Goal: Task Accomplishment & Management: Use online tool/utility

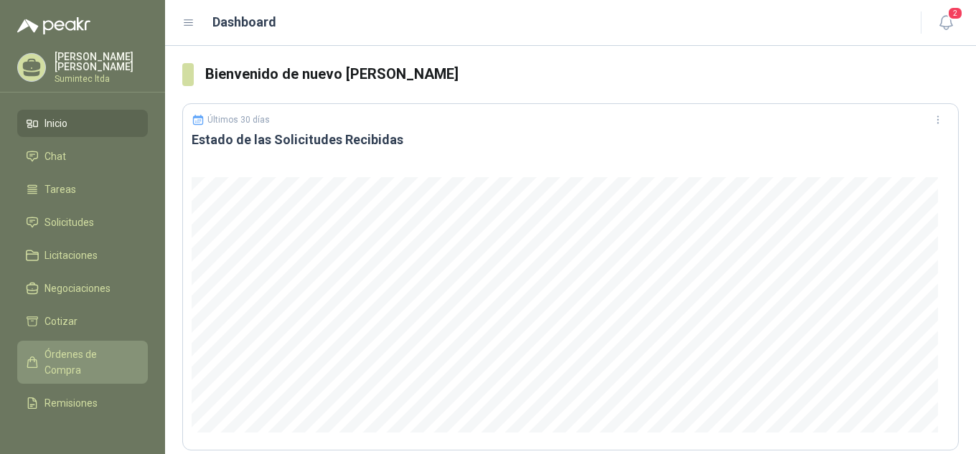
click at [92, 372] on span "Órdenes de Compra" at bounding box center [89, 363] width 90 height 32
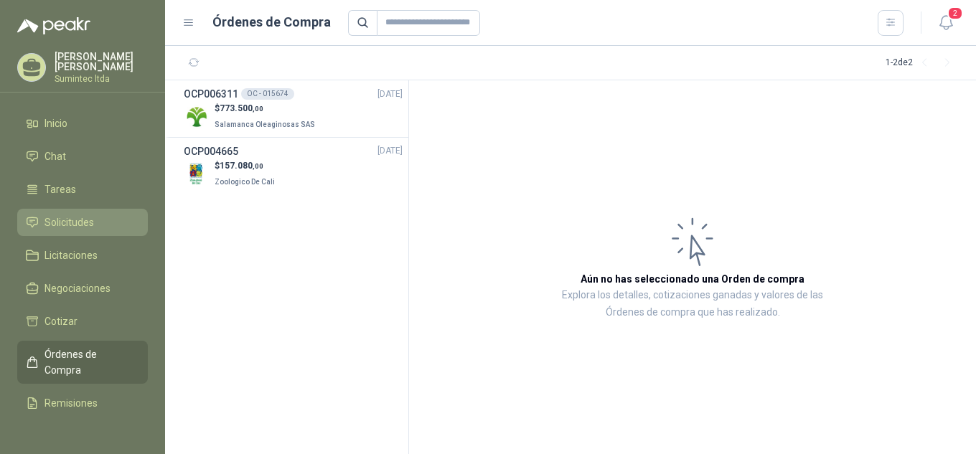
click at [83, 222] on span "Solicitudes" at bounding box center [69, 223] width 50 height 16
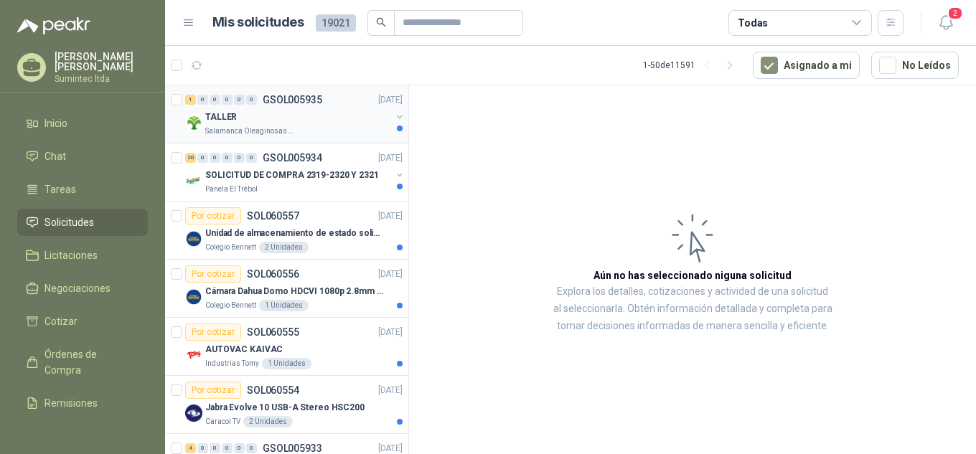
click at [329, 128] on div "Salamanca Oleaginosas SAS" at bounding box center [298, 131] width 186 height 11
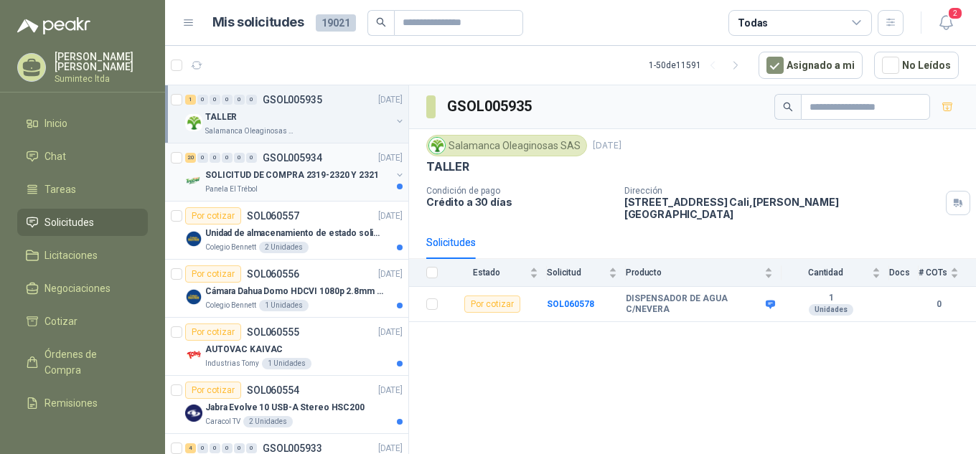
click at [308, 179] on p "SOLICITUD DE COMPRA 2319-2320 Y 2321" at bounding box center [292, 176] width 174 height 14
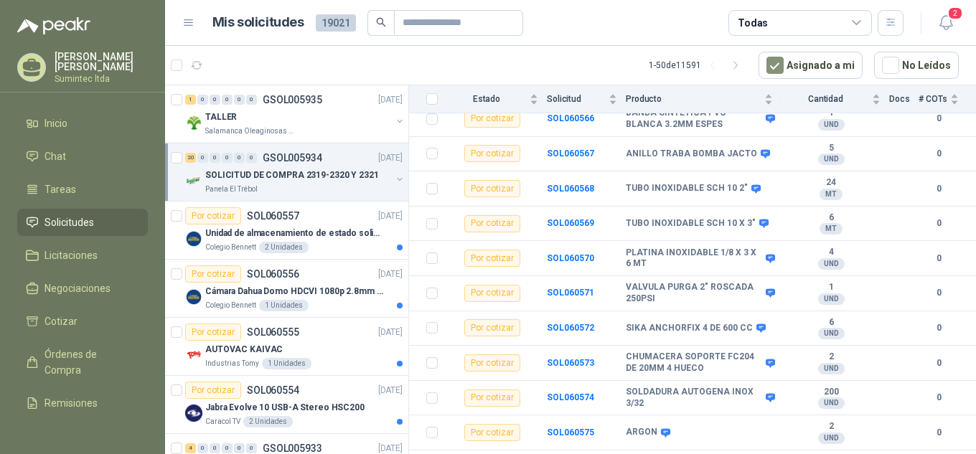
scroll to position [515, 0]
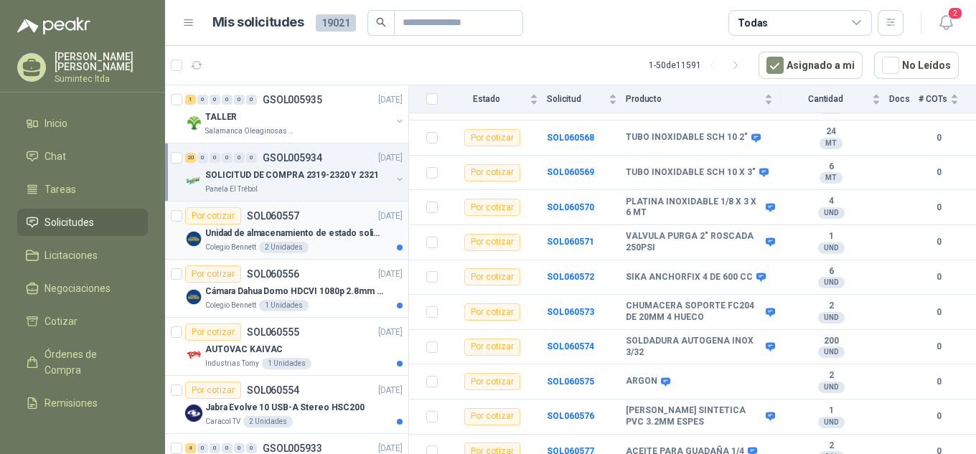
click at [352, 240] on div "Unidad de almacenamiento de estado solido Marca SK hynix BC501 NVMe 256GB HFM25…" at bounding box center [303, 233] width 197 height 17
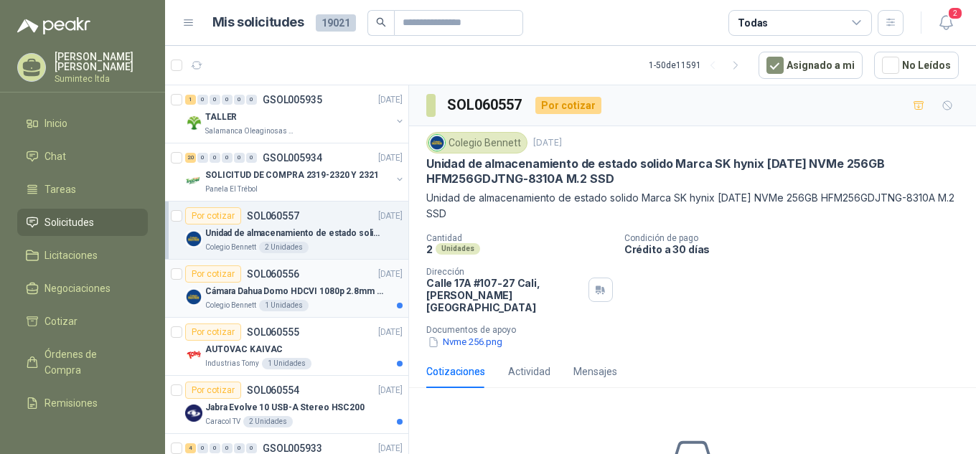
click at [352, 295] on p "Cámara Dahua Domo HDCVI 1080p 2.8mm IP67 Led IR 30m mts nocturnos" at bounding box center [294, 292] width 179 height 14
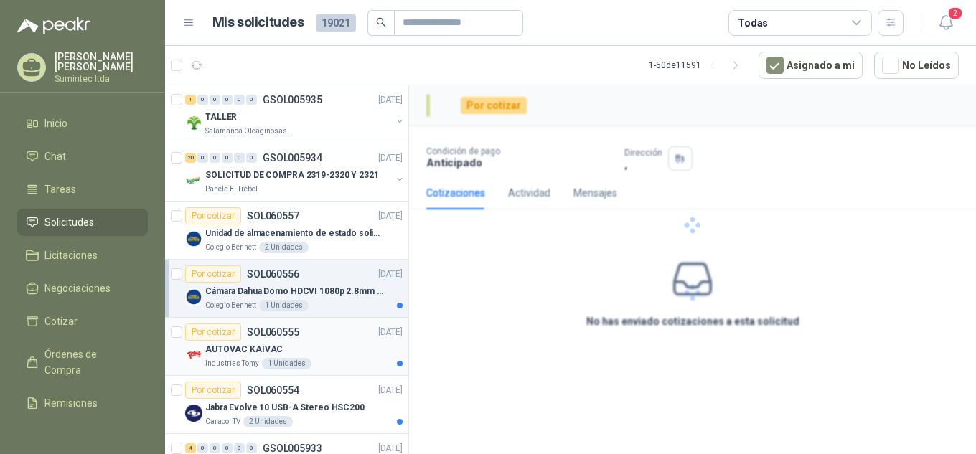
click at [336, 348] on div "AUTOVAC KAIVAC" at bounding box center [303, 349] width 197 height 17
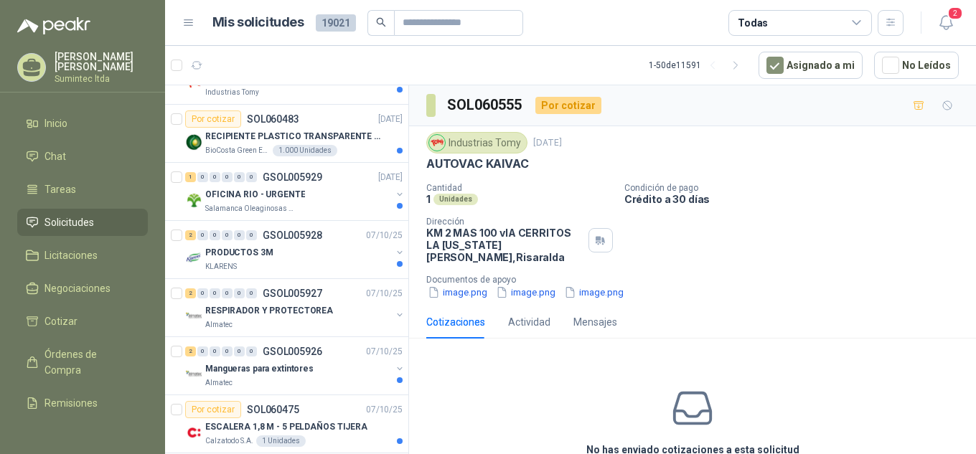
scroll to position [916, 0]
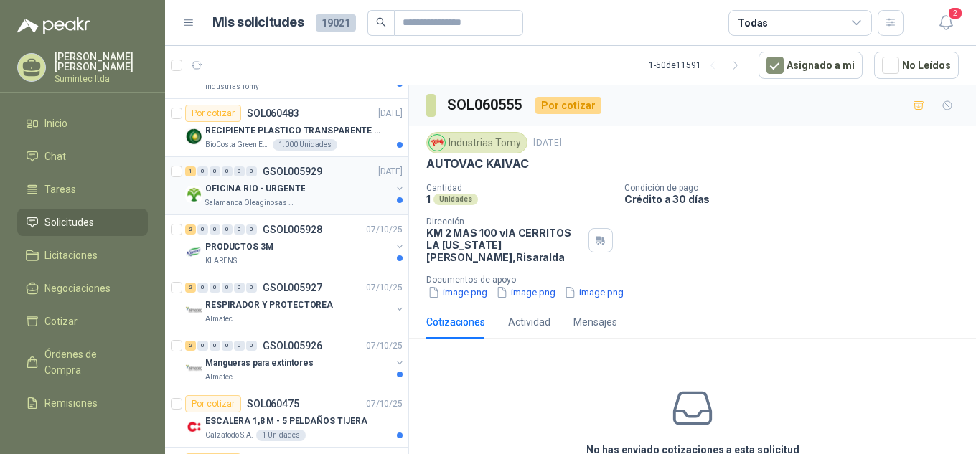
click at [325, 194] on div "OFICINA RIO - URGENTE" at bounding box center [298, 188] width 186 height 17
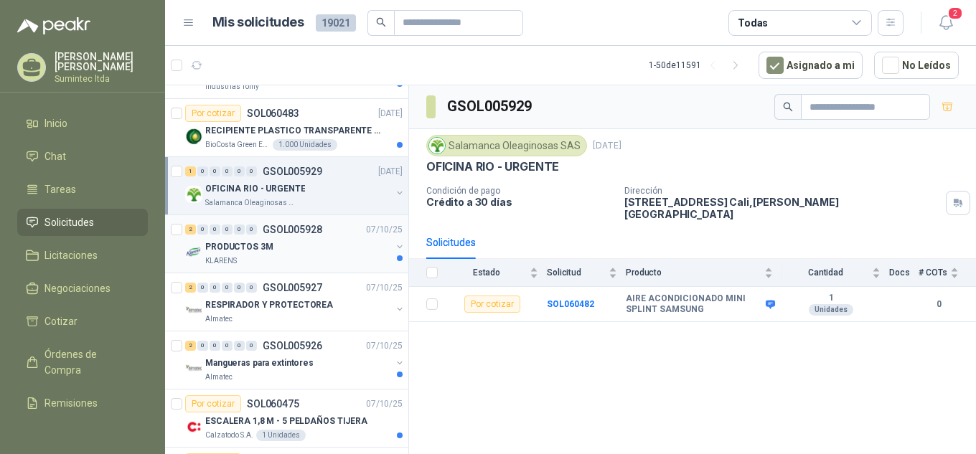
click at [316, 247] on div "PRODUCTOS 3M" at bounding box center [298, 246] width 186 height 17
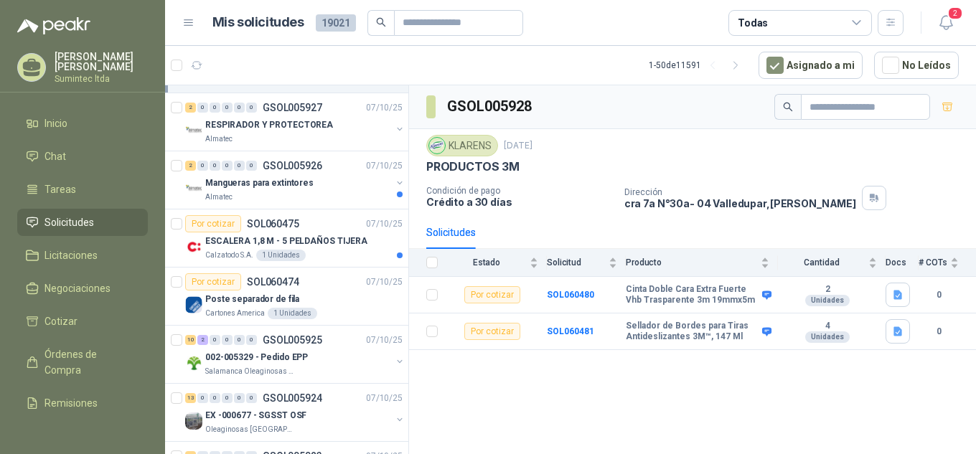
scroll to position [1045, 0]
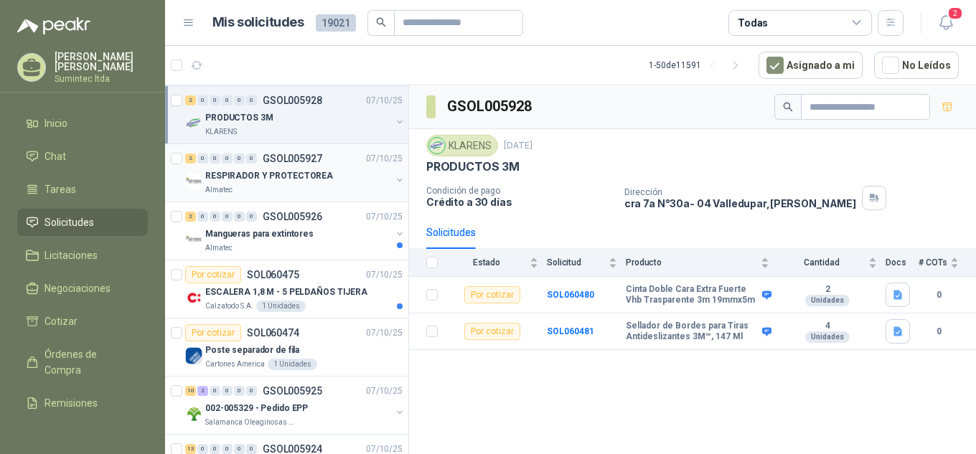
click at [337, 174] on div "RESPIRADOR Y PROTECTOREA" at bounding box center [298, 175] width 186 height 17
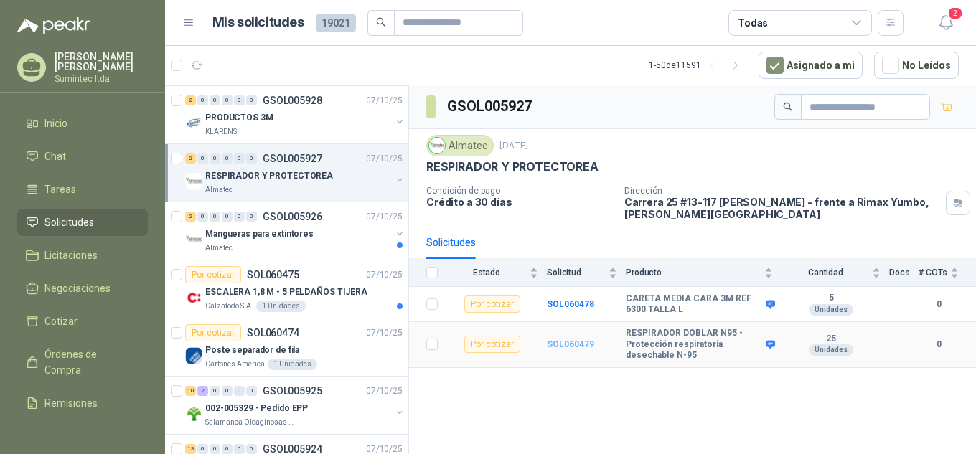
click at [575, 341] on b "SOL060479" at bounding box center [570, 344] width 47 height 10
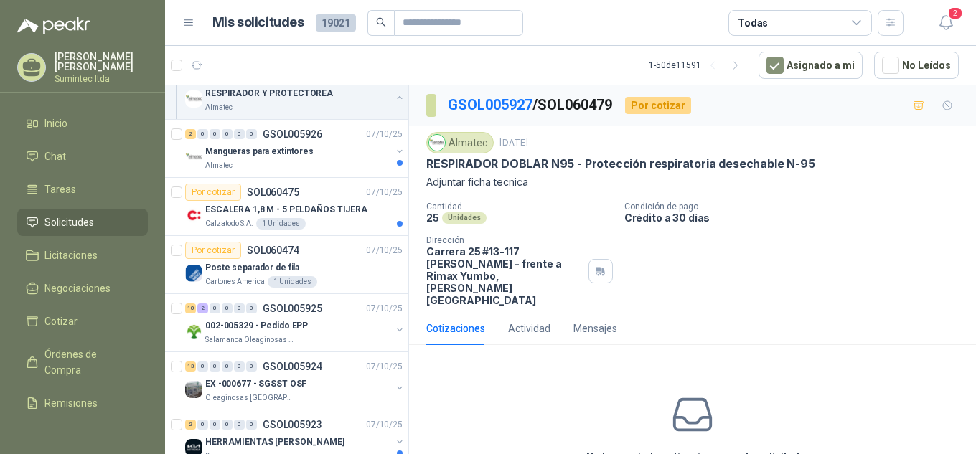
scroll to position [1291, 0]
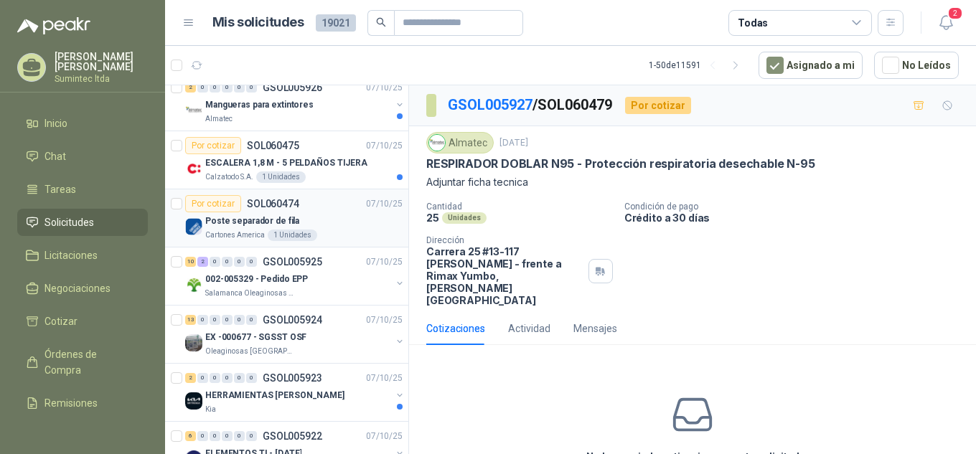
click at [334, 230] on div "Cartones America 1 Unidades" at bounding box center [303, 235] width 197 height 11
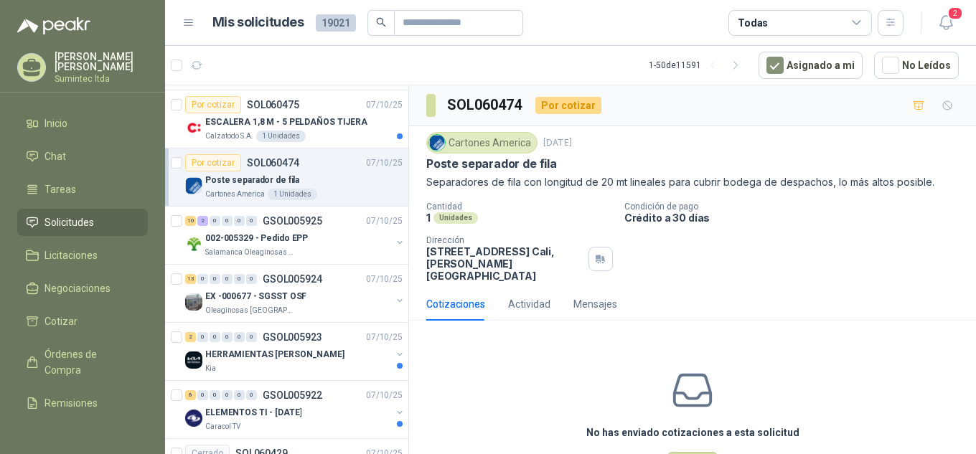
scroll to position [1377, 0]
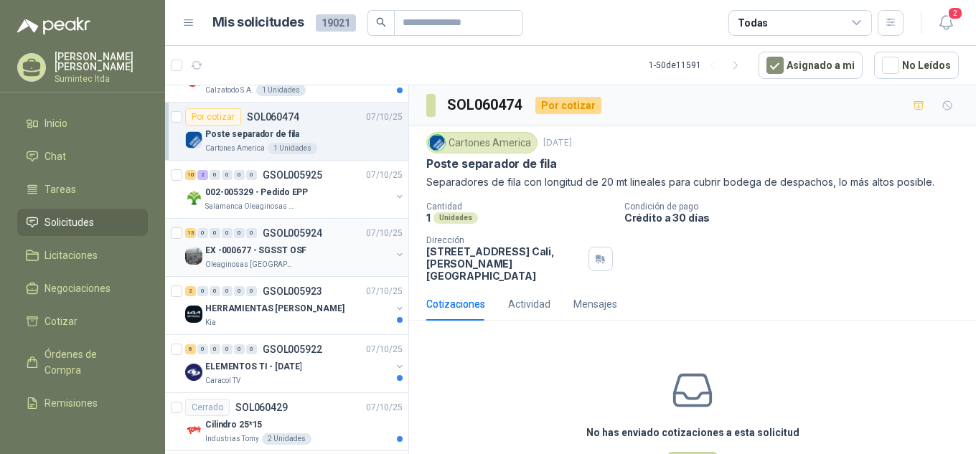
click at [337, 247] on div "EX -000677 - SGSST OSF" at bounding box center [298, 250] width 186 height 17
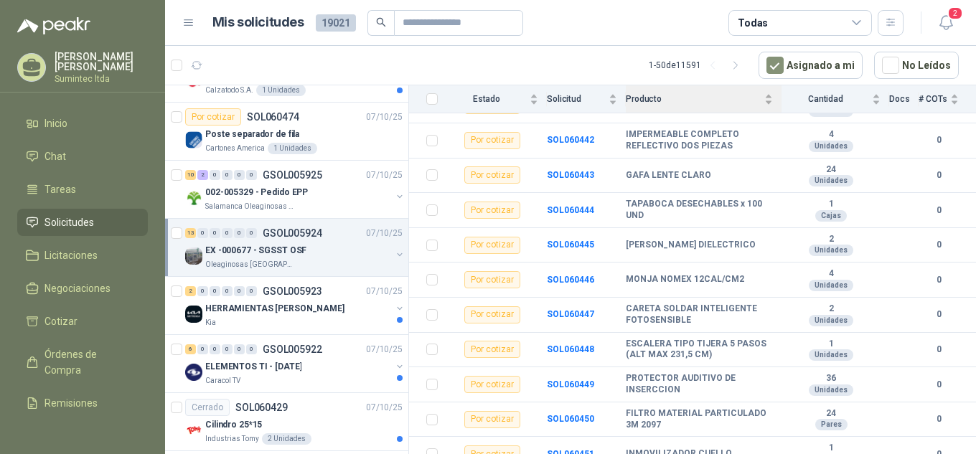
scroll to position [271, 0]
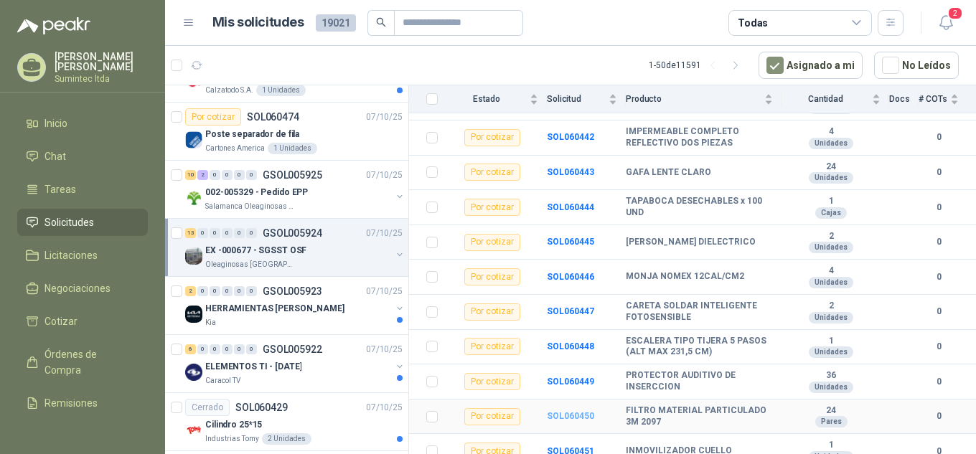
click at [562, 411] on b "SOL060450" at bounding box center [570, 416] width 47 height 10
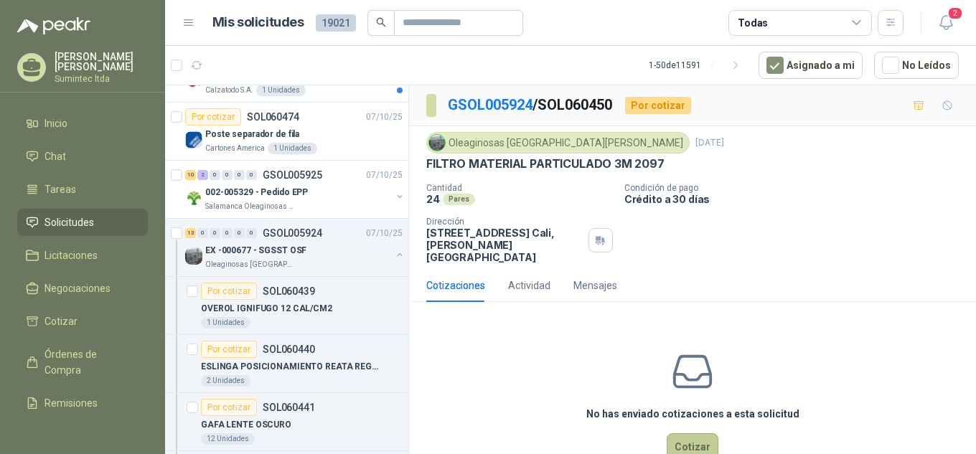
click at [689, 434] on button "Cotizar" at bounding box center [692, 446] width 52 height 27
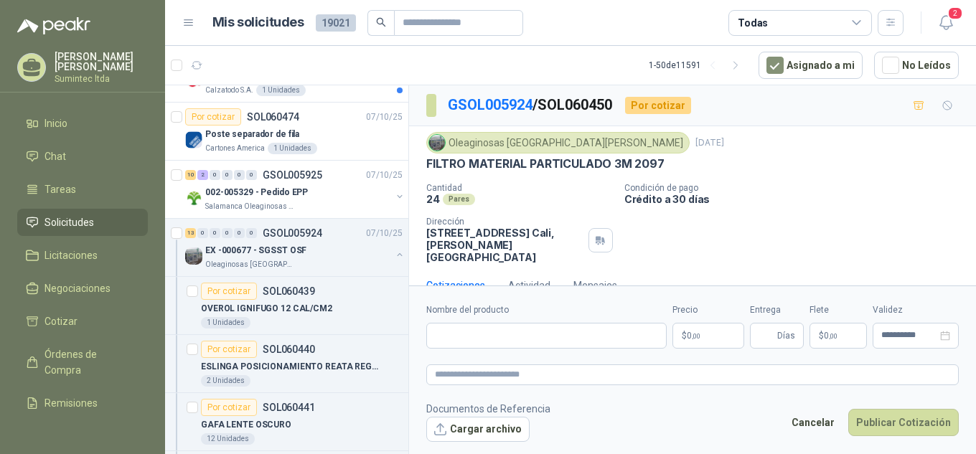
click at [491, 161] on p "FILTRO MATERIAL PARTICULADO 3M 2097" at bounding box center [545, 163] width 238 height 15
copy p "FILTRO MATERIAL PARTICULADO 3M 2097"
click at [533, 344] on input "Nombre del producto" at bounding box center [546, 336] width 240 height 26
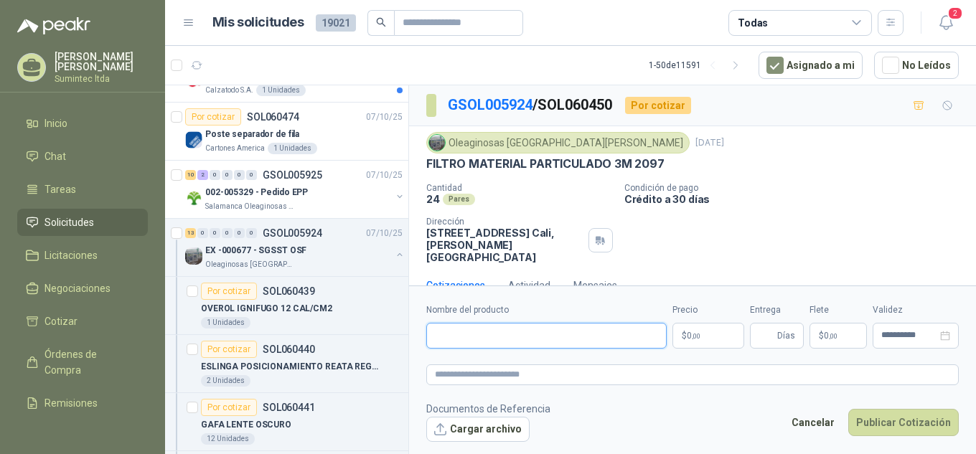
paste input "**********"
type input "**********"
click at [539, 372] on textarea at bounding box center [692, 374] width 532 height 21
paste textarea "**********"
type textarea "**********"
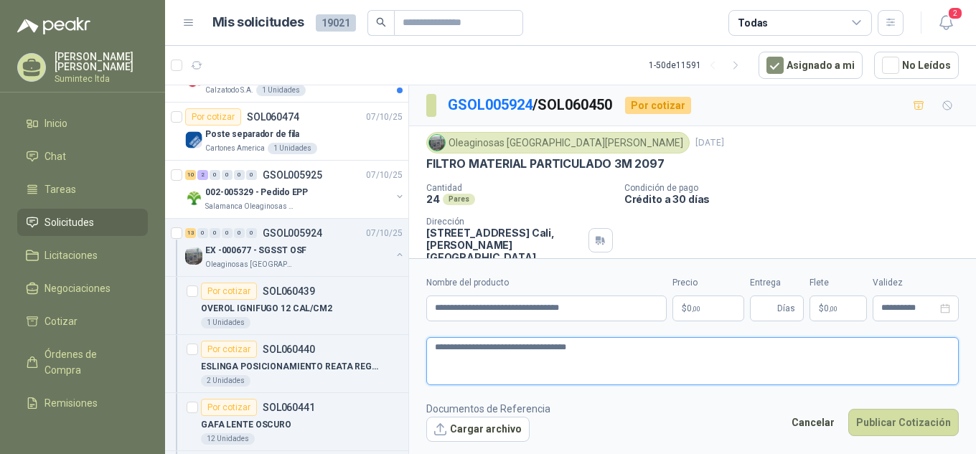
type textarea "**********"
click at [695, 308] on body "Melanie Veles Lopez Sumintec ltda Inicio Chat Tareas Solicitudes Licitaciones N…" at bounding box center [488, 227] width 976 height 454
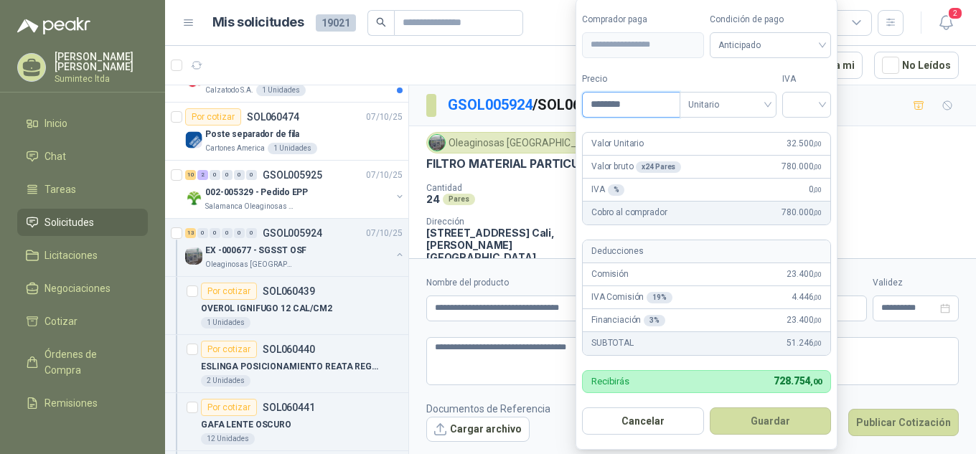
type input "********"
click at [710, 407] on button "Guardar" at bounding box center [771, 420] width 122 height 27
click at [816, 96] on input "search" at bounding box center [807, 104] width 32 height 22
click at [811, 129] on div "19%" at bounding box center [809, 134] width 27 height 16
click at [781, 49] on span "Anticipado" at bounding box center [773, 45] width 106 height 22
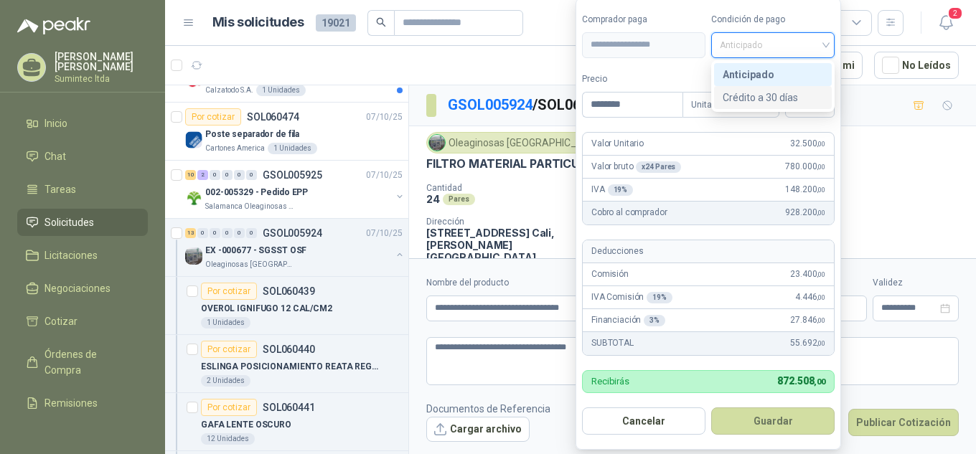
click at [783, 88] on div "Crédito a 30 días" at bounding box center [773, 97] width 118 height 23
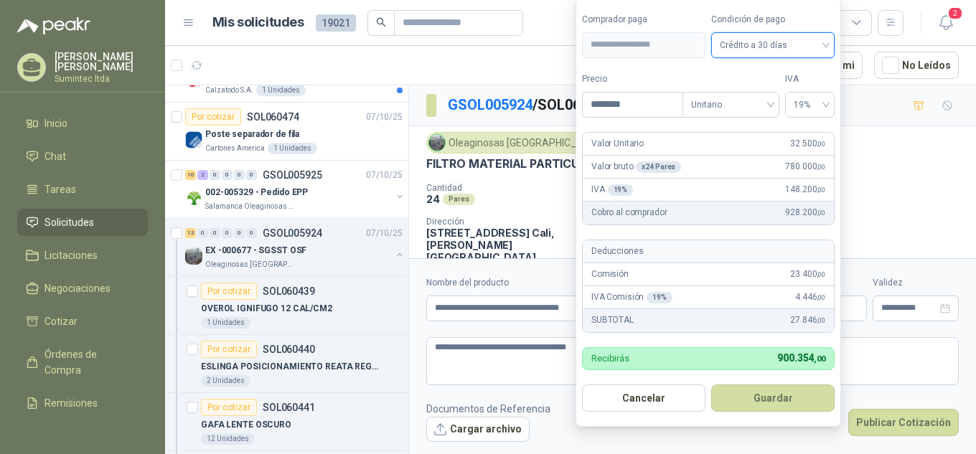
click at [686, 73] on label "Tipo" at bounding box center [730, 79] width 97 height 14
click at [773, 402] on button "Guardar" at bounding box center [772, 398] width 123 height 27
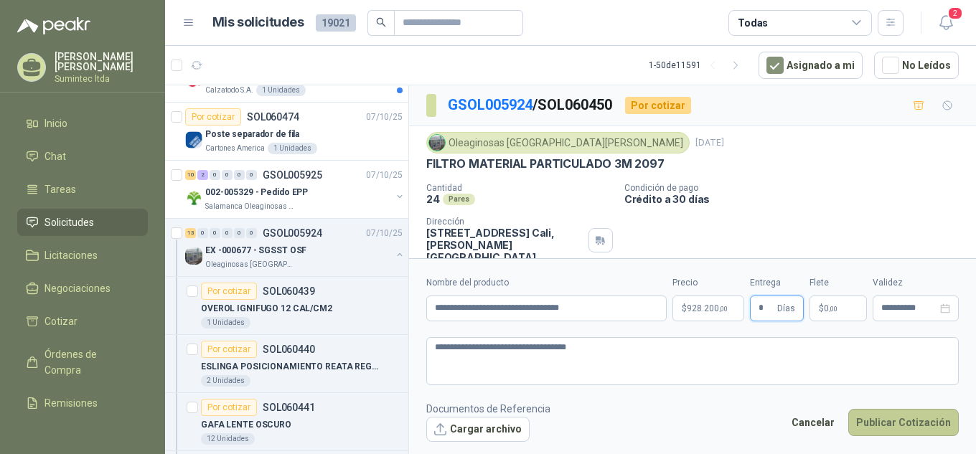
type input "*"
click at [894, 425] on button "Publicar Cotización" at bounding box center [903, 422] width 110 height 27
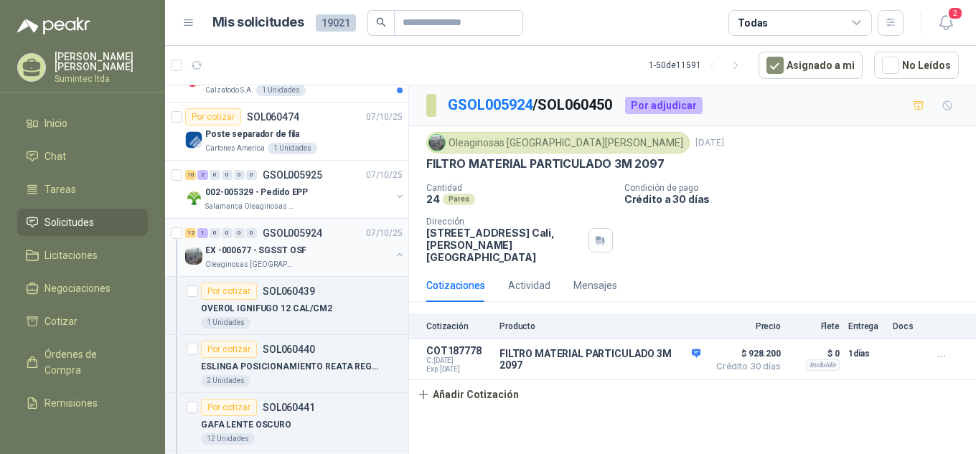
click at [270, 246] on p "EX -000677 - SGSST OSF" at bounding box center [255, 251] width 101 height 14
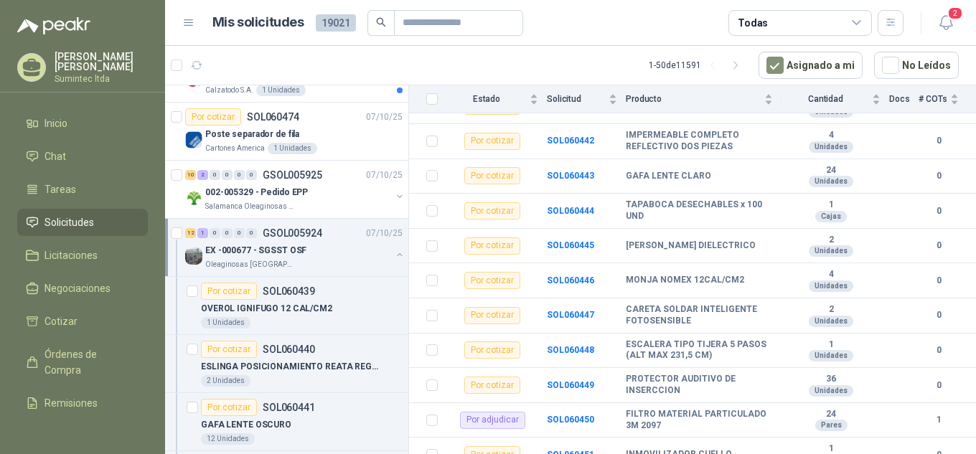
scroll to position [271, 0]
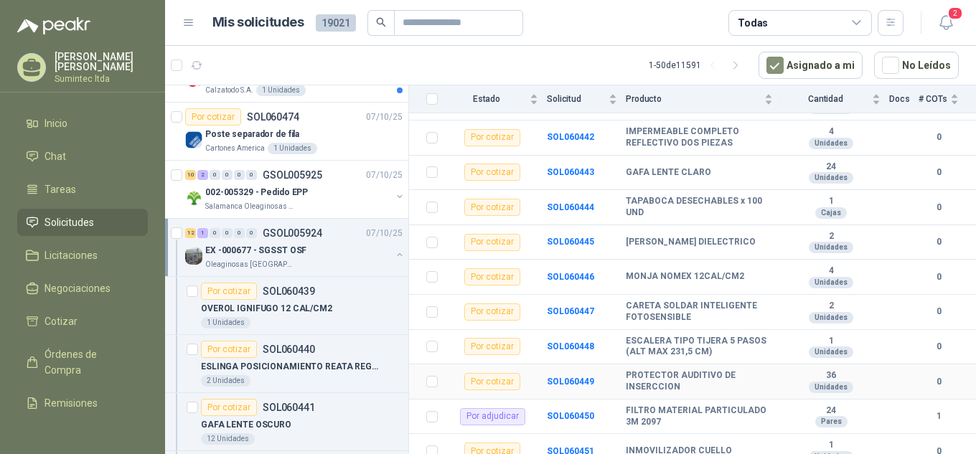
click at [664, 382] on b "PROTECTOR AUDITIVO DE INSERCCION" at bounding box center [699, 381] width 147 height 22
click at [659, 374] on b "PROTECTOR AUDITIVO DE INSERCCION" at bounding box center [699, 381] width 147 height 22
click at [564, 377] on b "SOL060449" at bounding box center [570, 382] width 47 height 10
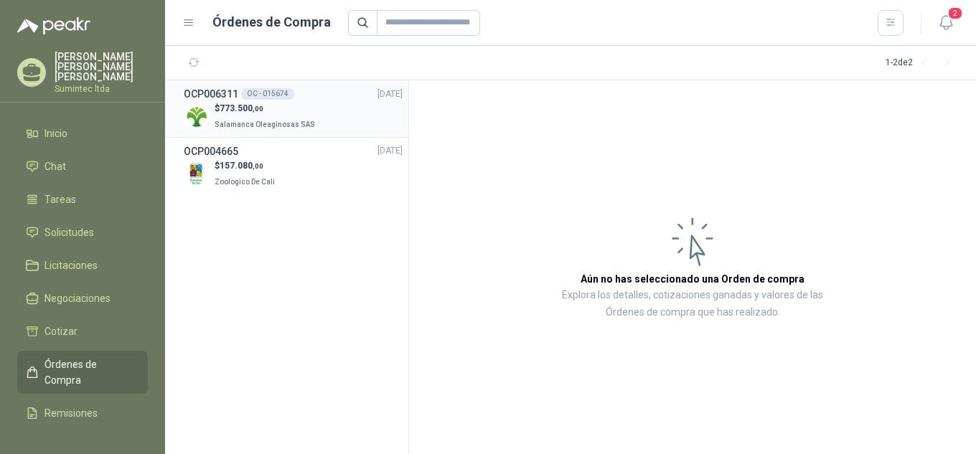
click at [284, 128] on span "Salamanca Oleaginosas SAS" at bounding box center [265, 125] width 100 height 8
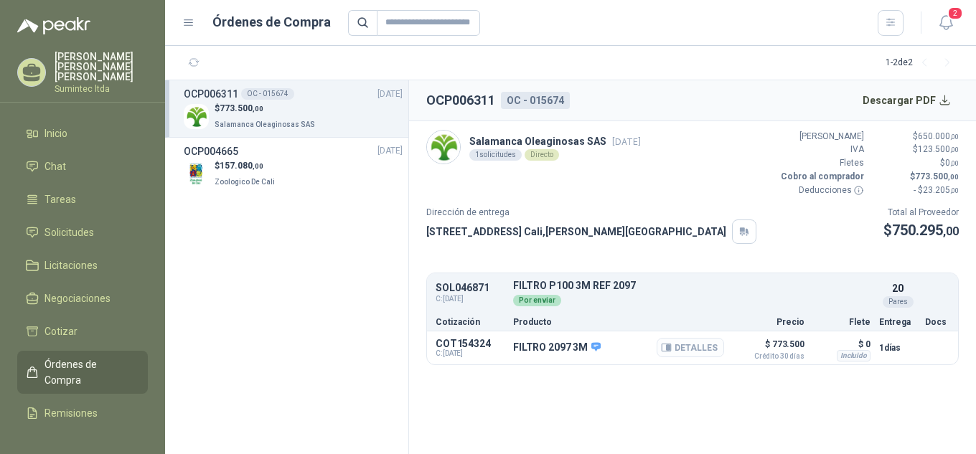
click at [689, 351] on button "Detalles" at bounding box center [689, 347] width 67 height 19
